Goal: Download file/media

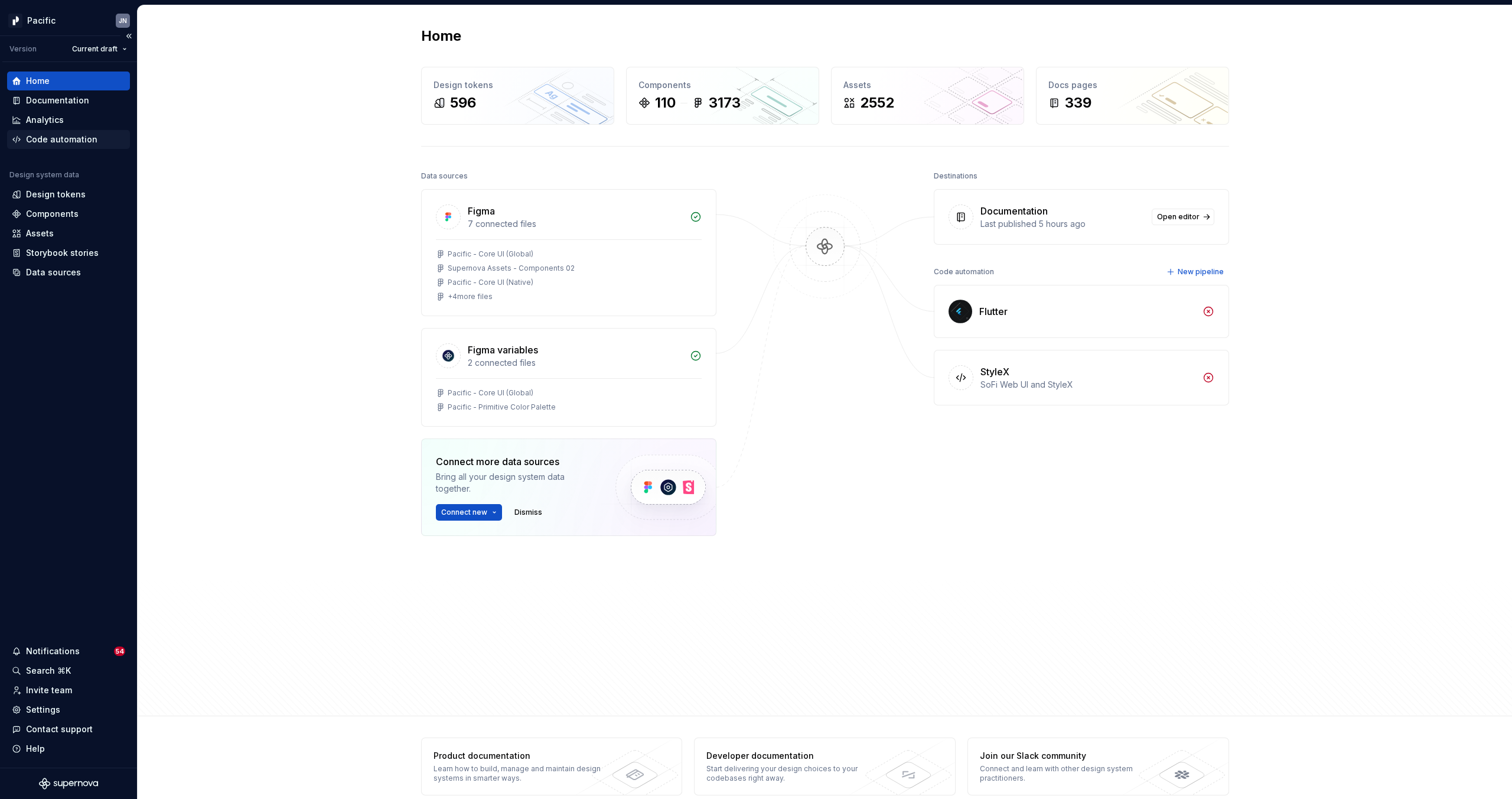
click at [74, 137] on div "Code automation" at bounding box center [61, 139] width 71 height 11
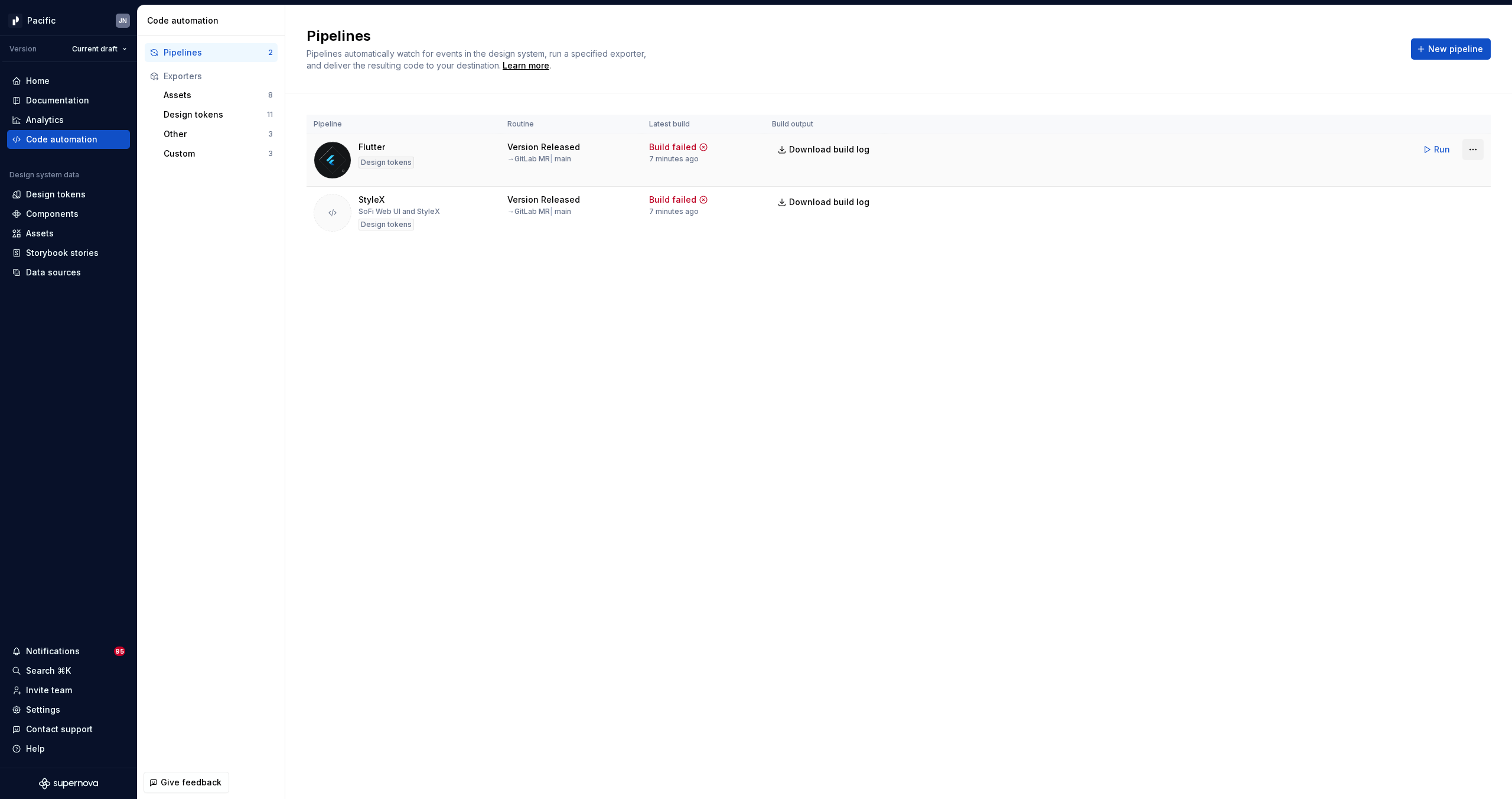
click at [1476, 150] on html "Pacific JN Version Current draft Home Documentation Analytics Code automation D…" at bounding box center [756, 399] width 1512 height 799
click at [1193, 329] on html "Pacific JN Version Current draft Home Documentation Analytics Code automation D…" at bounding box center [756, 399] width 1512 height 799
click at [631, 155] on div "Version Released → GitLab MR | main" at bounding box center [572, 152] width 128 height 22
click at [827, 150] on span "Download build log" at bounding box center [829, 150] width 80 height 11
click at [559, 316] on div "Pipelines Pipelines automatically watch for events in the design system, run a …" at bounding box center [899, 402] width 1227 height 793
